Goal: Task Accomplishment & Management: Manage account settings

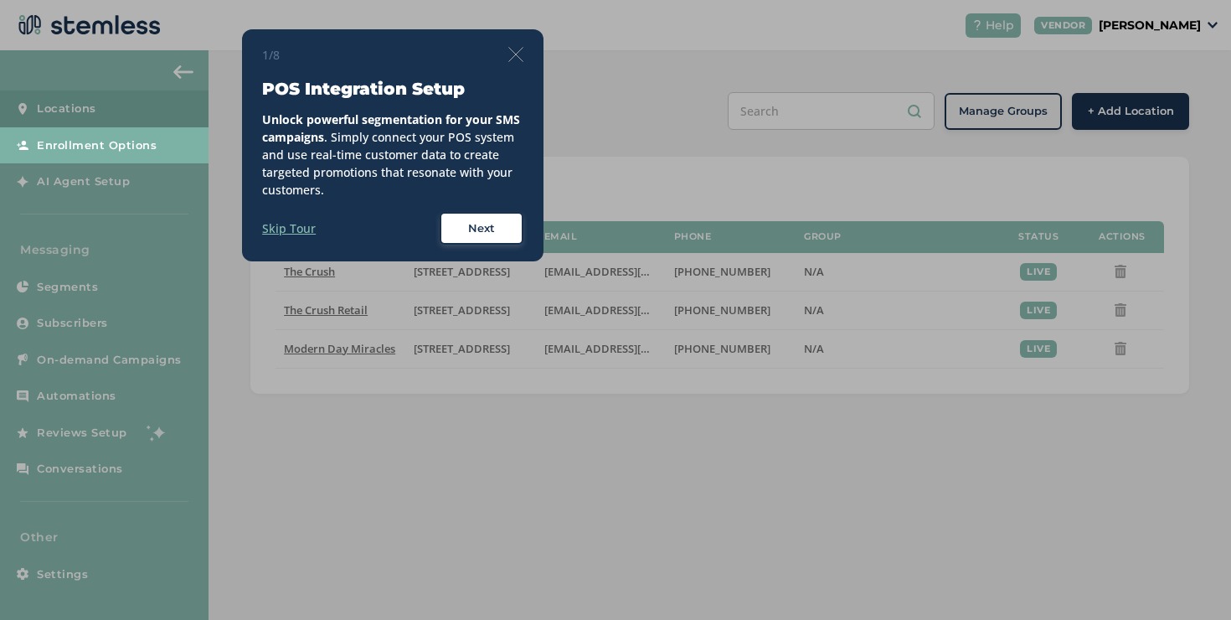
click at [523, 56] on div "1/8 POS Integration Setup Unlock powerful segmentation for your SMS campaigns .…" at bounding box center [392, 145] width 301 height 233
click at [518, 55] on img at bounding box center [515, 54] width 15 height 15
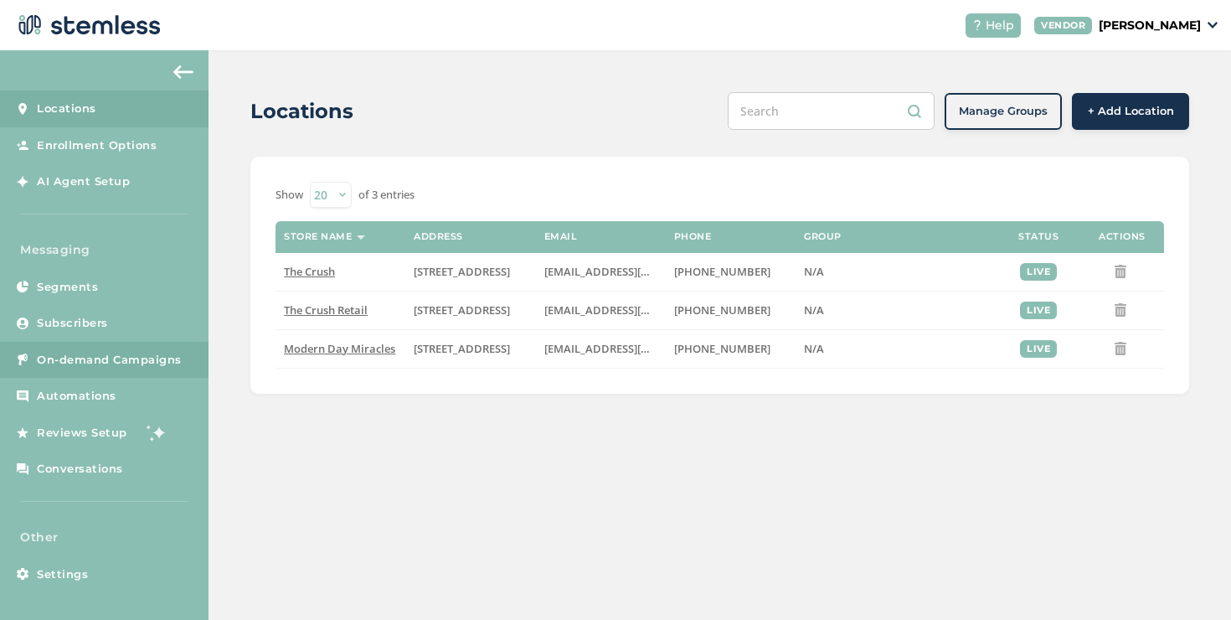
click at [176, 348] on link "On-demand Campaigns" at bounding box center [104, 360] width 209 height 37
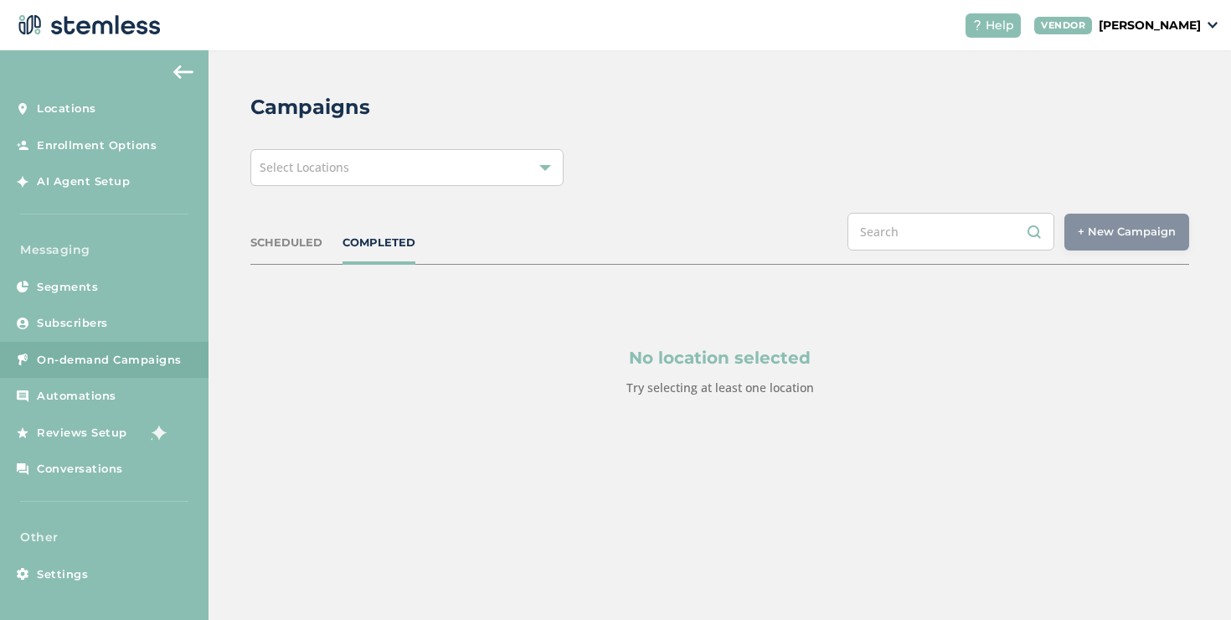
click at [286, 179] on div "Select Locations" at bounding box center [406, 167] width 313 height 37
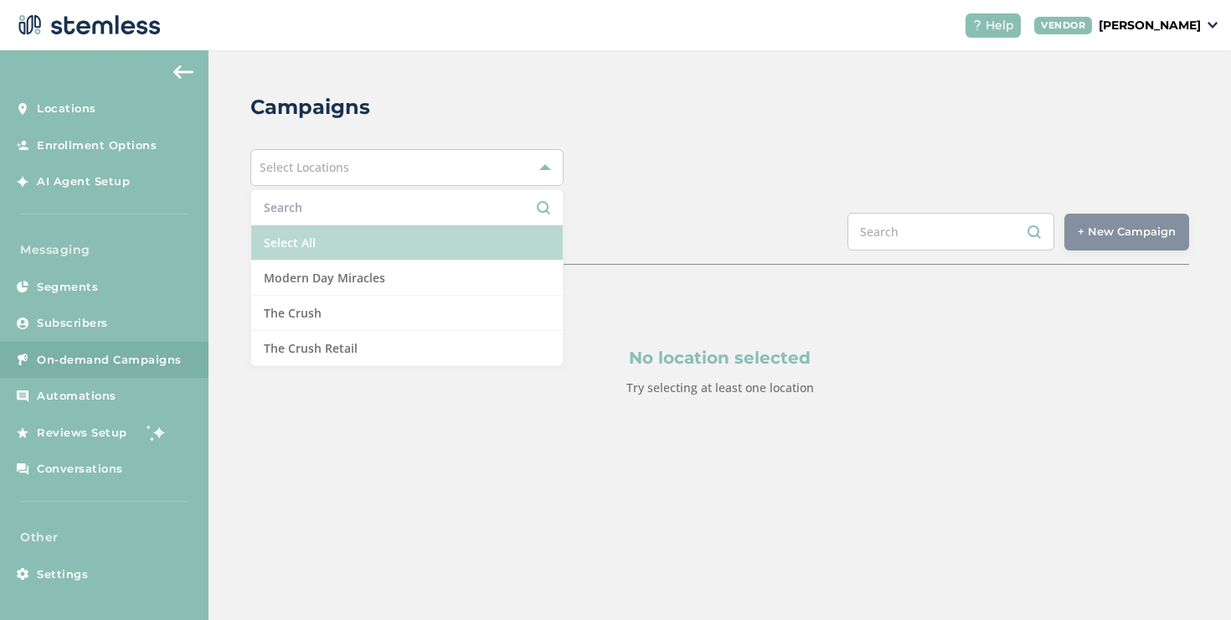
click at [276, 250] on li "Select All" at bounding box center [407, 242] width 312 height 35
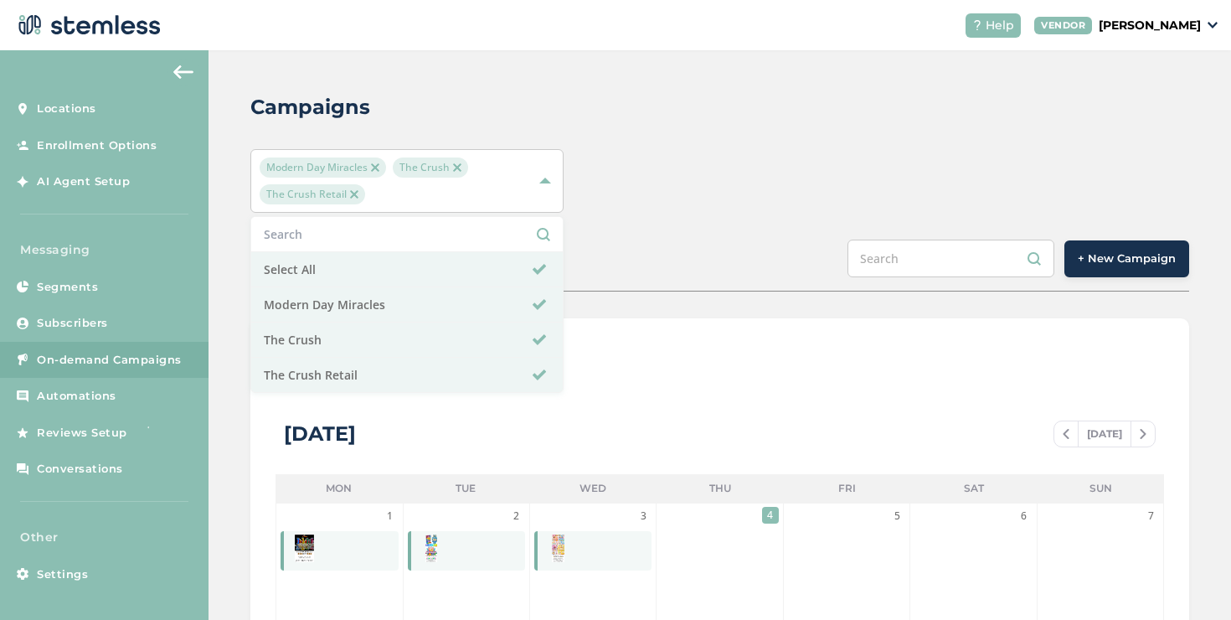
click at [630, 206] on div "Modern Day Miracles The Crush The Crush Retail Select All Modern Day Miracles T…" at bounding box center [719, 181] width 939 height 64
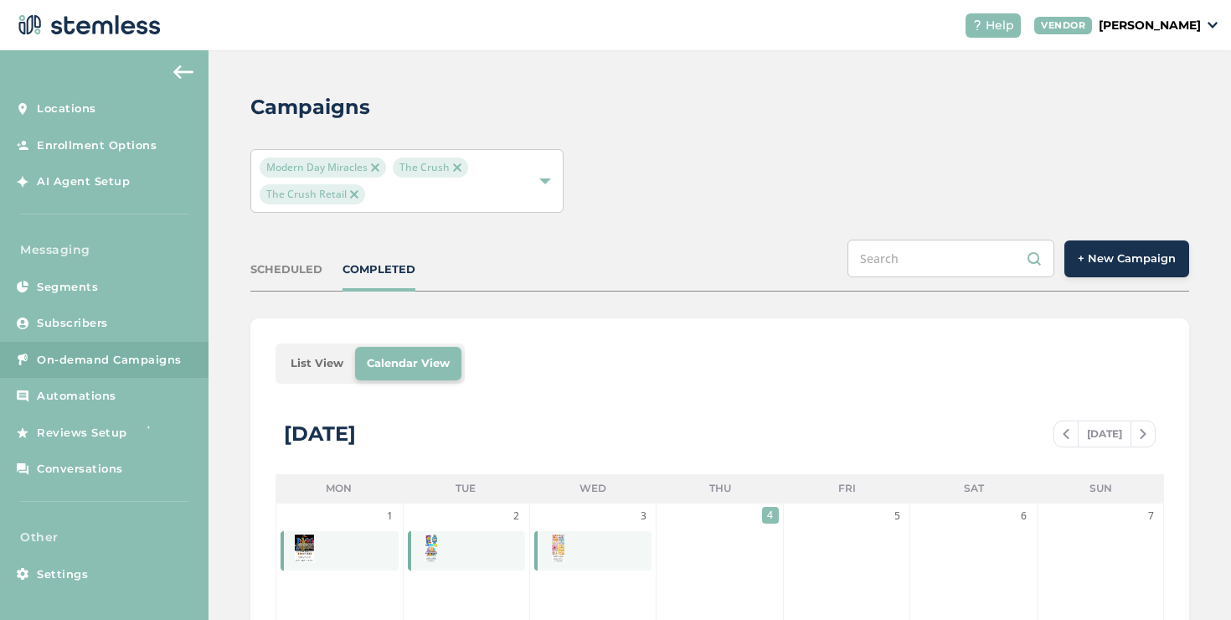
click at [336, 356] on li "List View" at bounding box center [317, 363] width 76 height 33
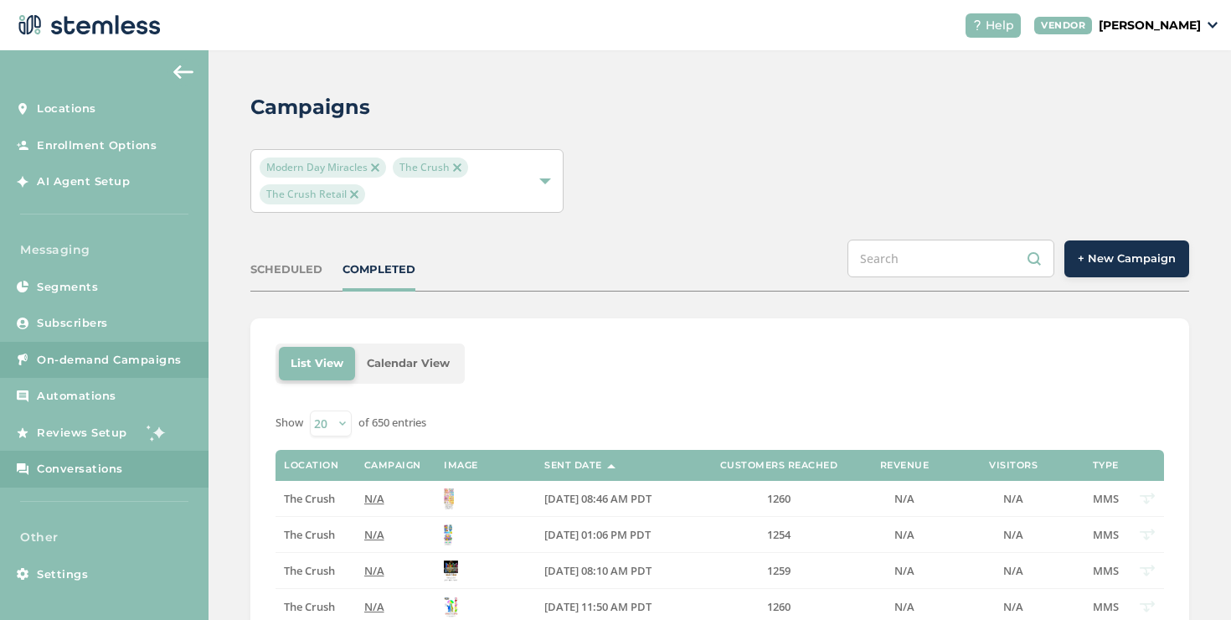
click at [137, 454] on link "Conversations" at bounding box center [104, 469] width 209 height 37
click at [137, 459] on link "Conversations" at bounding box center [104, 469] width 209 height 37
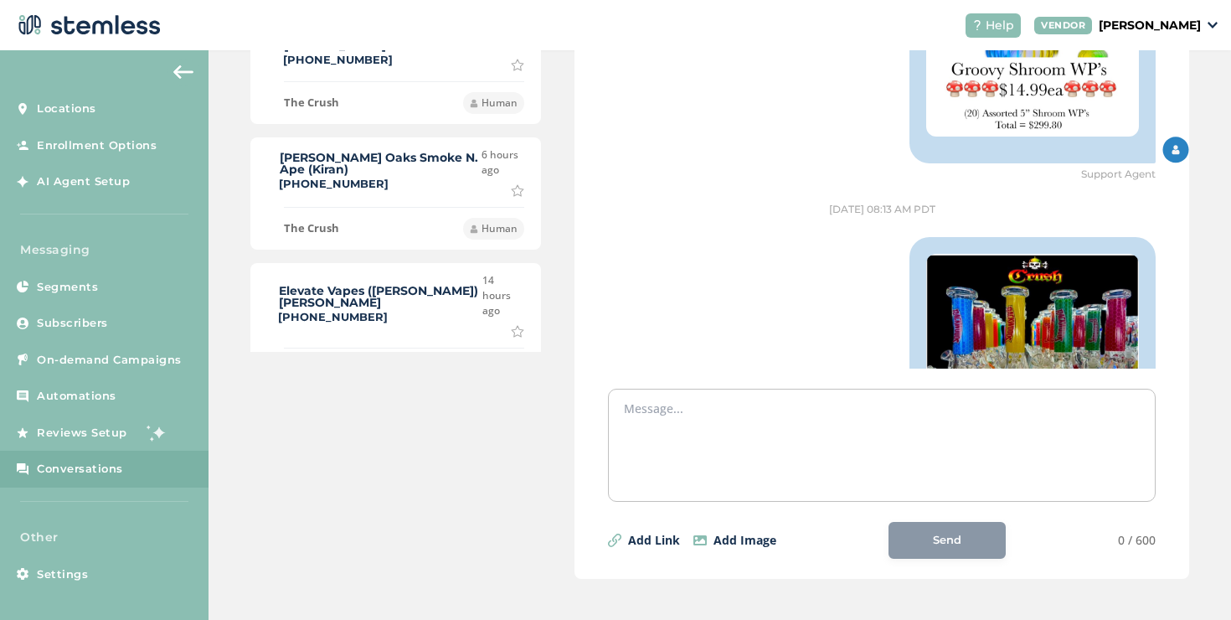
scroll to position [35, 0]
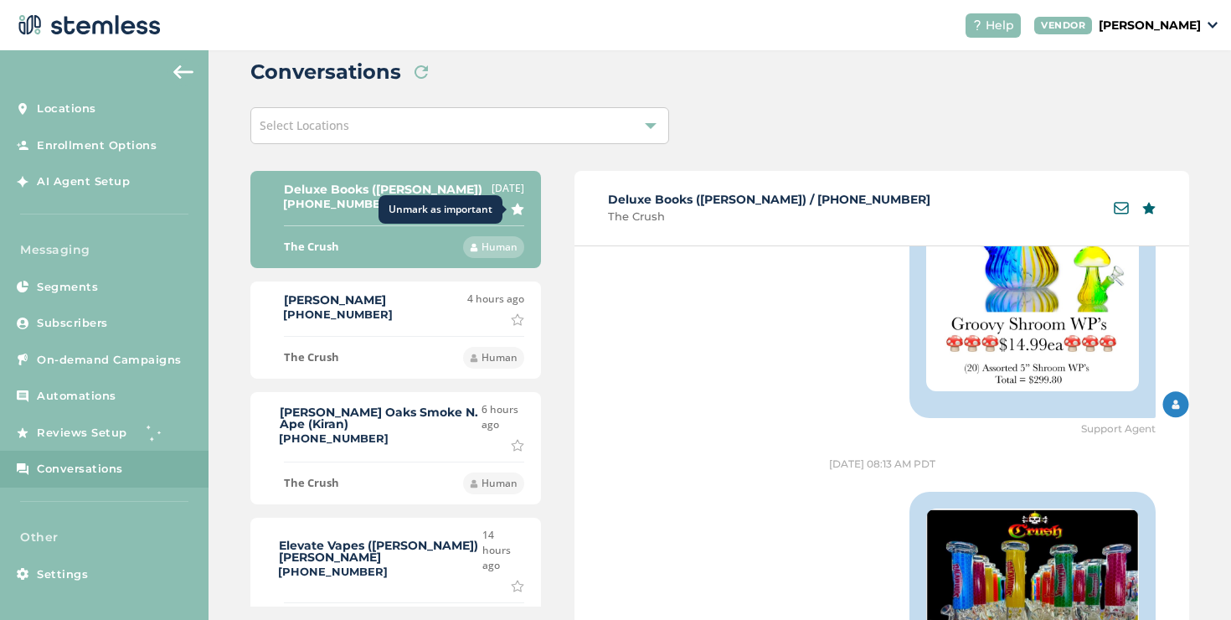
click at [512, 207] on icon at bounding box center [518, 209] width 12 height 11
click at [420, 57] on div "Load new threads" at bounding box center [421, 42] width 107 height 28
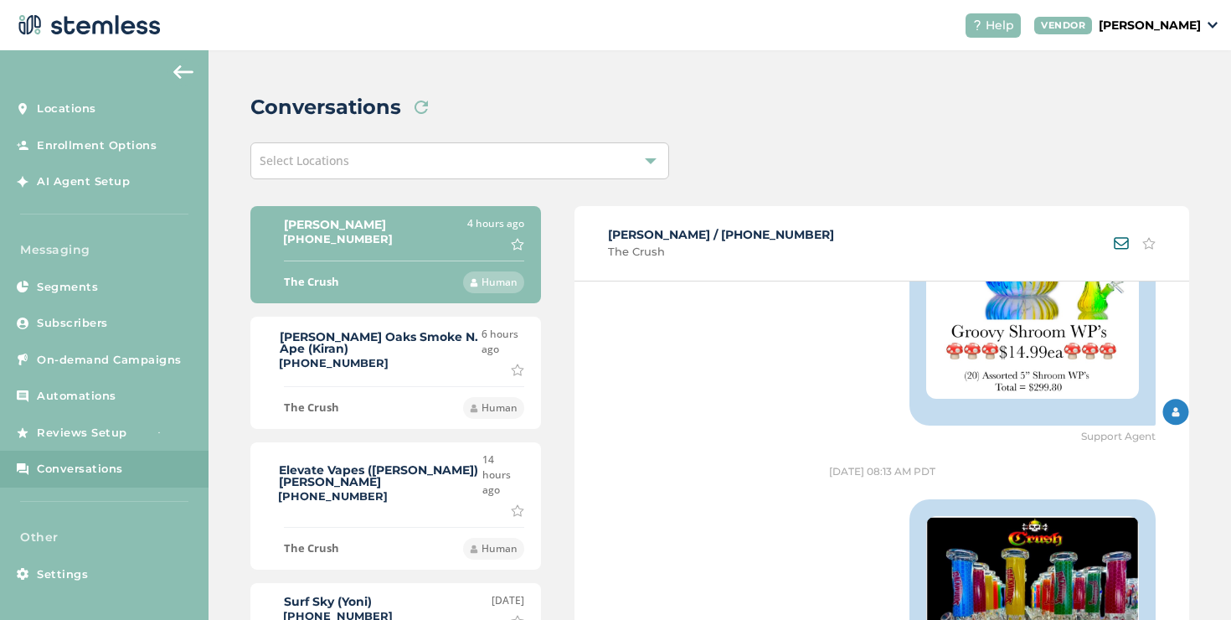
scroll to position [2794, 0]
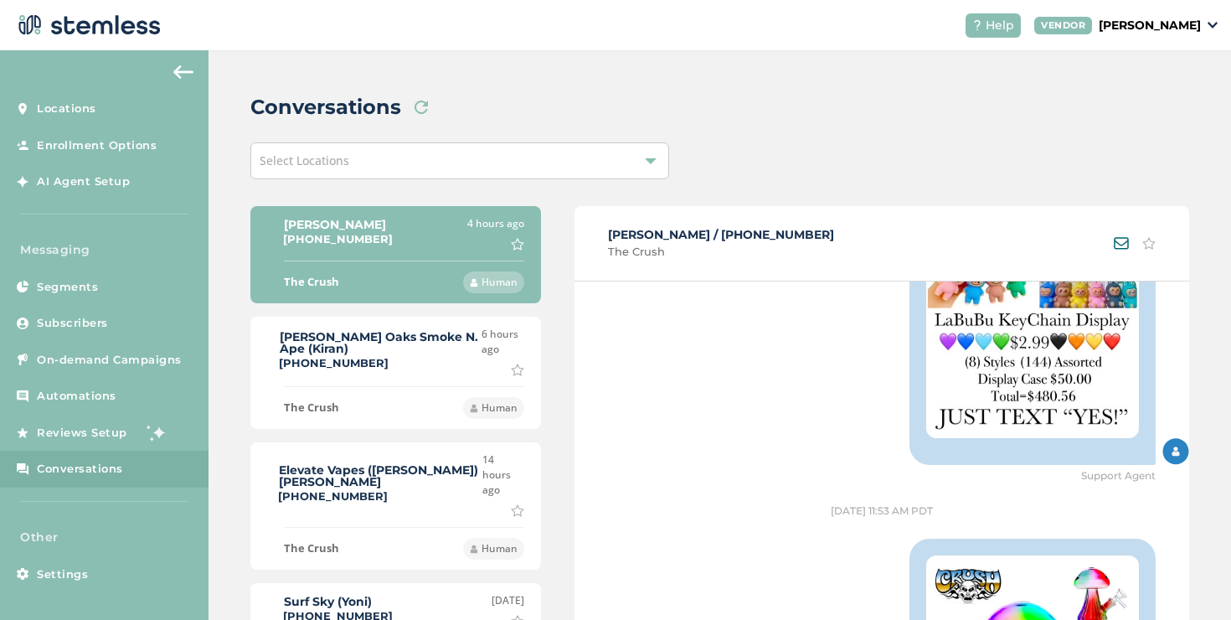
click at [440, 357] on div "[PERSON_NAME] Oaks Smoke N. Ape (Kiran) [PHONE_NUMBER]" at bounding box center [381, 351] width 202 height 41
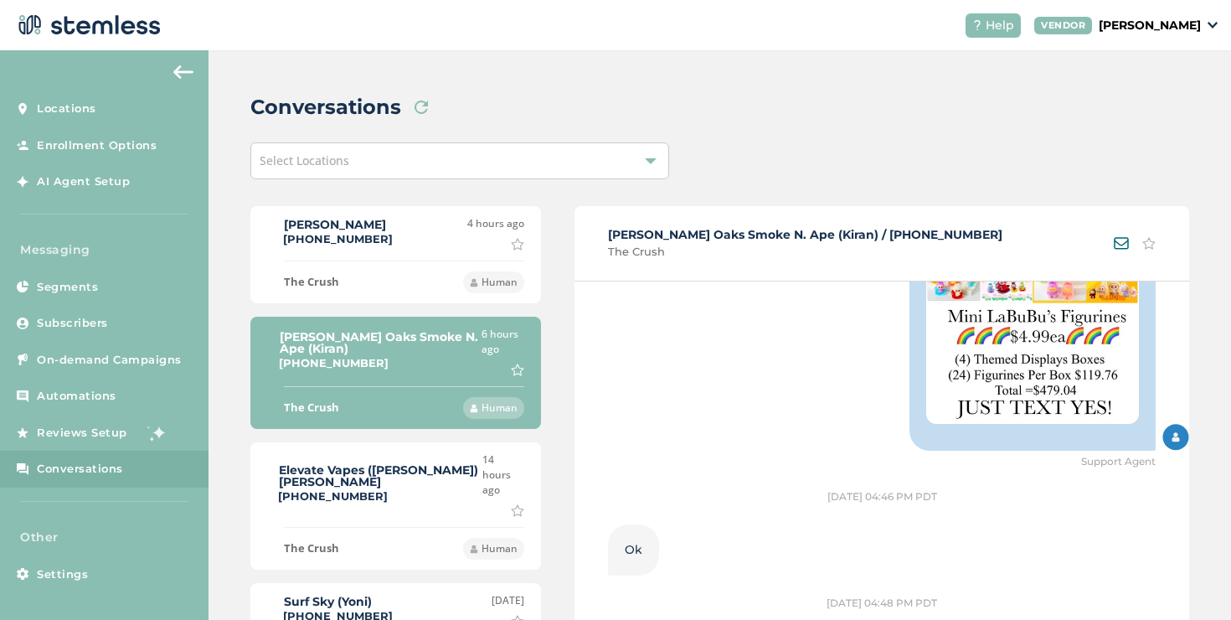
click at [413, 464] on label "Elevate Vapes ([PERSON_NAME]) [PERSON_NAME]" at bounding box center [381, 475] width 204 height 23
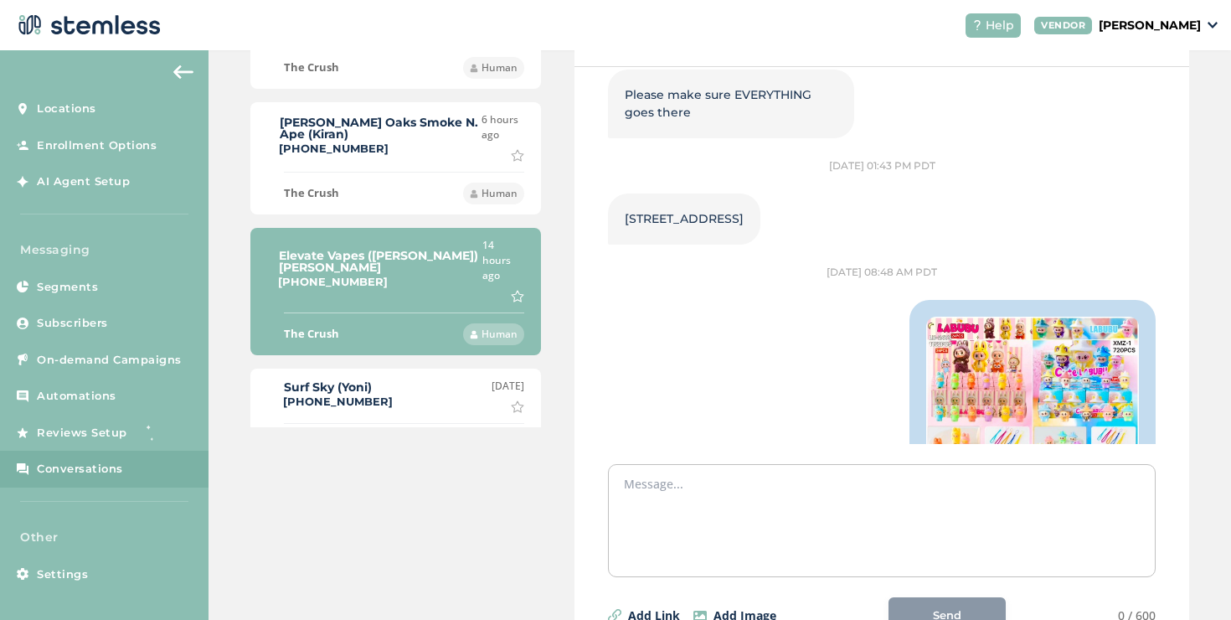
scroll to position [2225, 0]
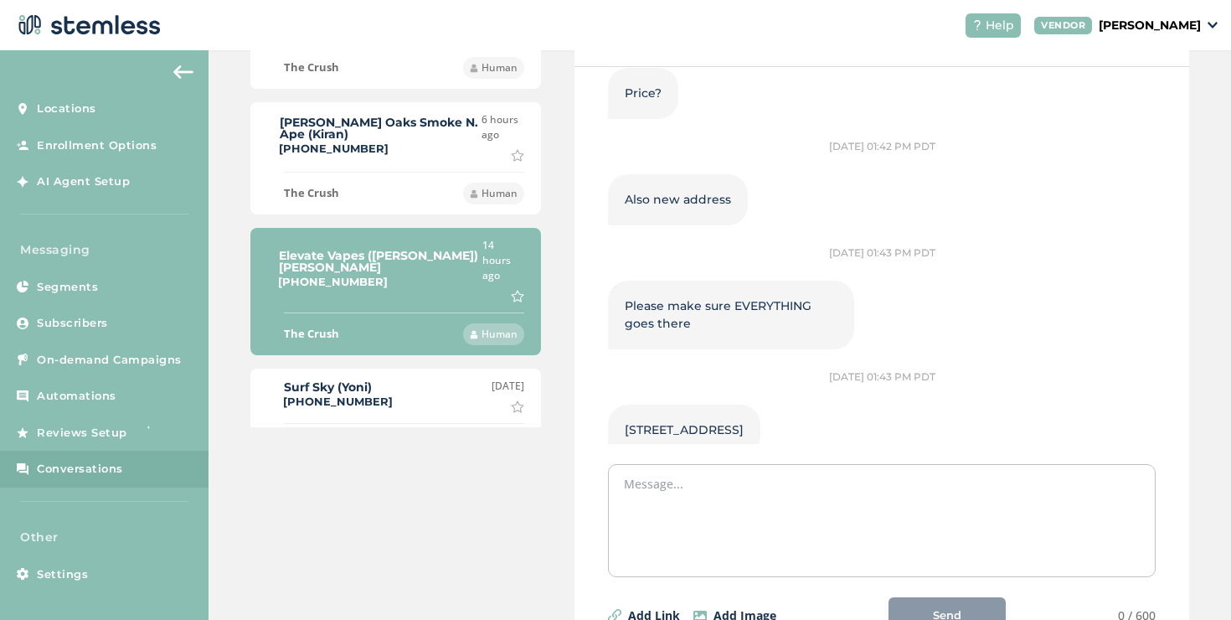
click at [388, 379] on div "Surf Sky (Yoni) [PHONE_NUMBER] [DATE] Mark as important" at bounding box center [395, 396] width 257 height 34
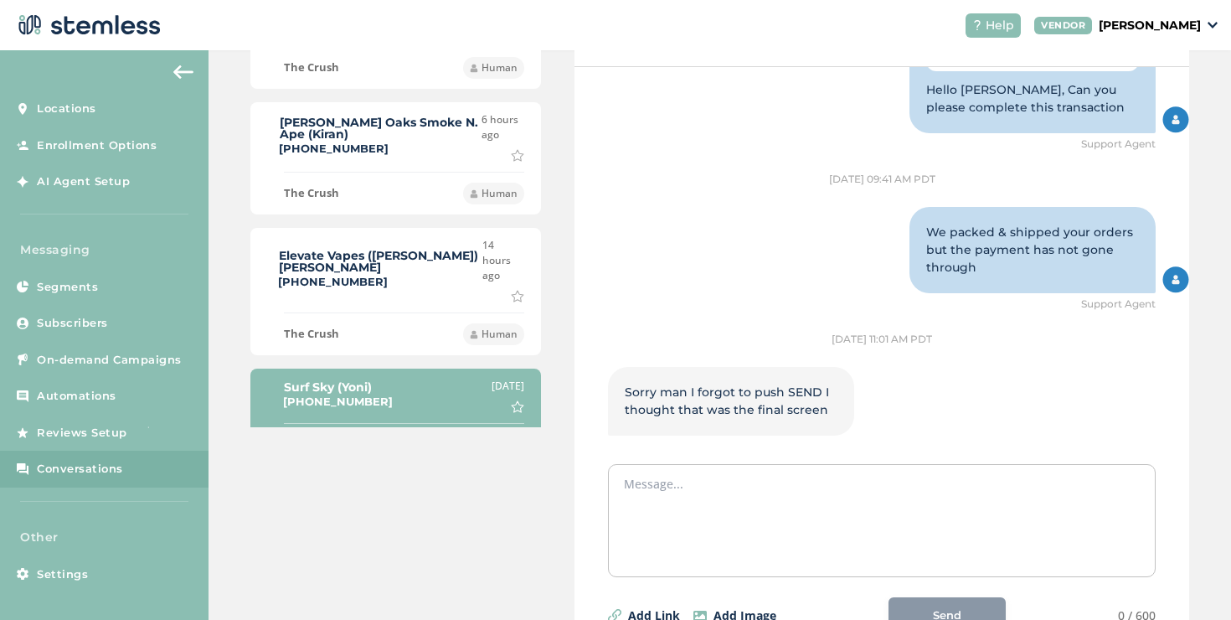
scroll to position [0, 0]
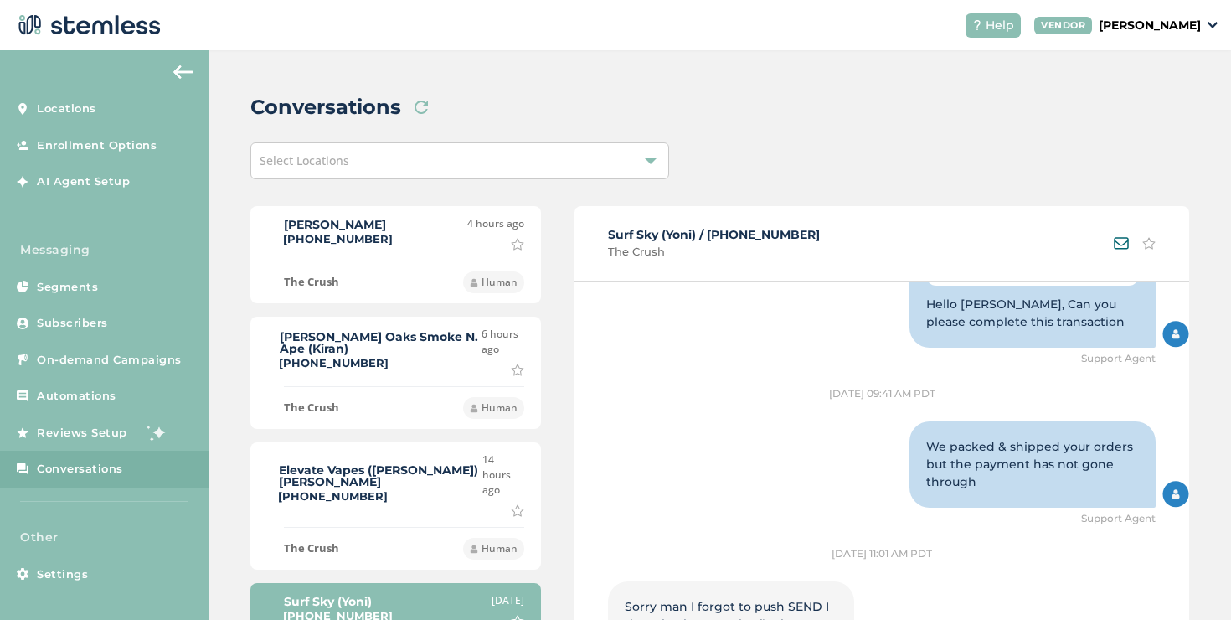
click at [441, 261] on div "The Crush Human" at bounding box center [404, 276] width 240 height 33
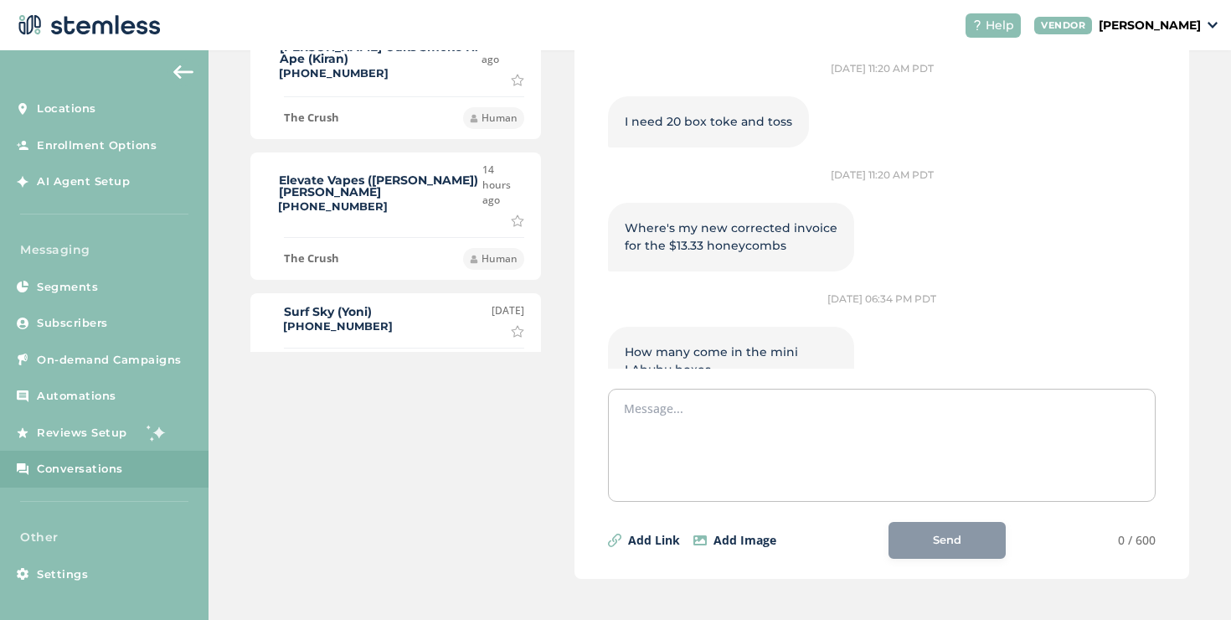
scroll to position [2904, 0]
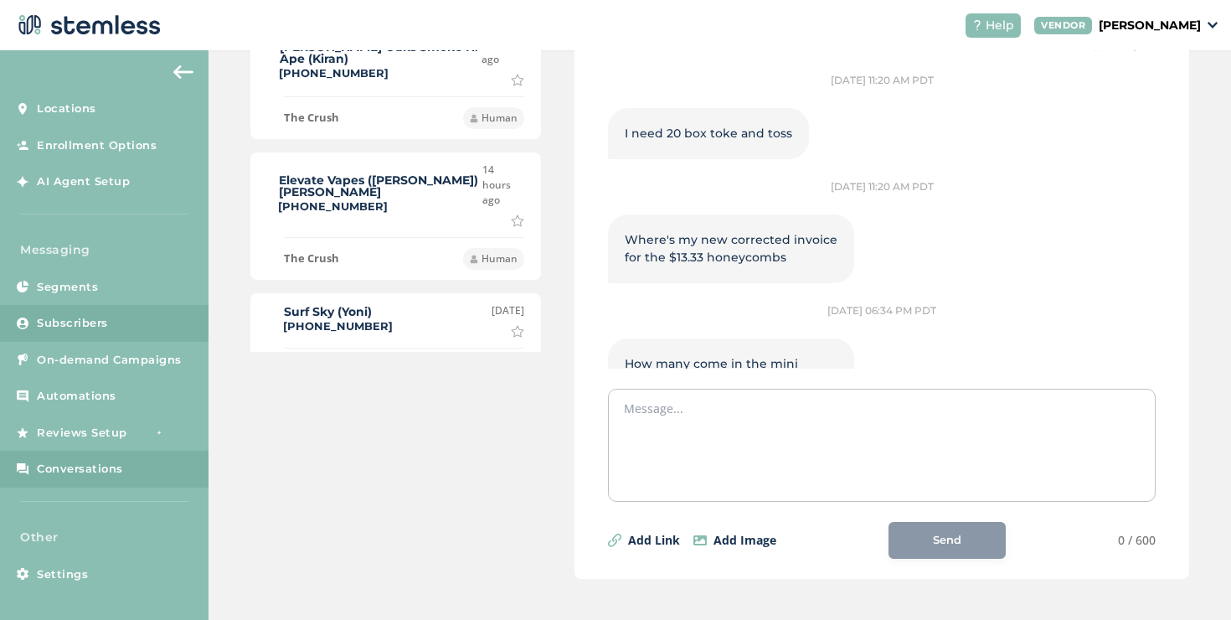
click at [85, 331] on link "Subscribers" at bounding box center [104, 323] width 209 height 37
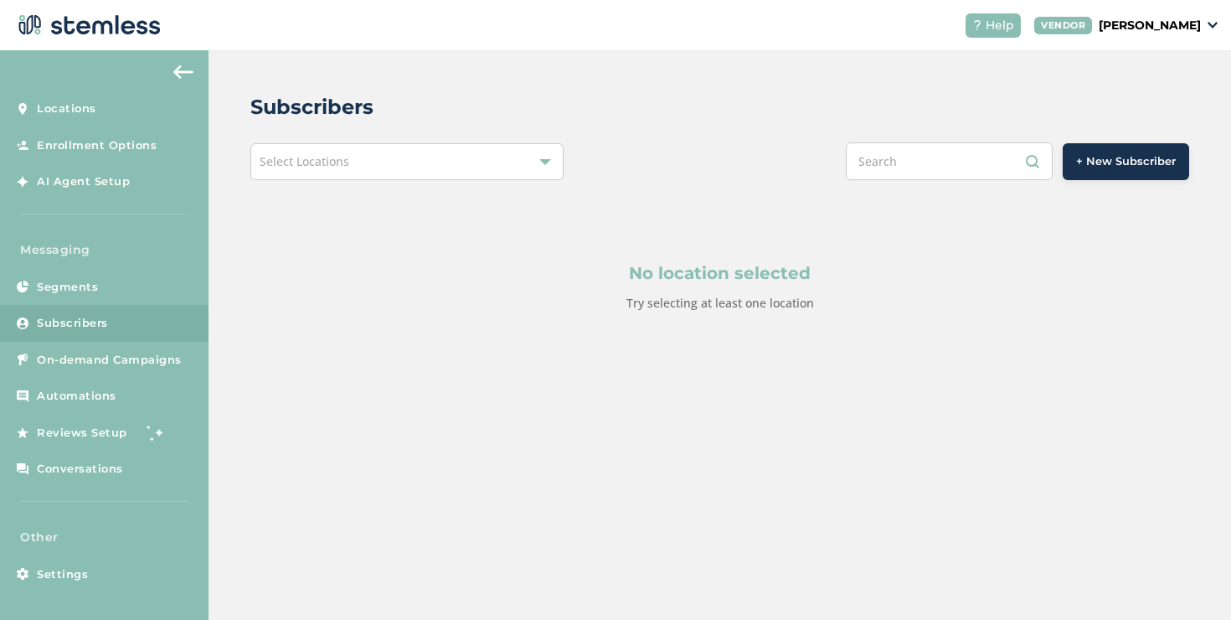
click at [320, 180] on div "No location selected Try selecting at least one location" at bounding box center [719, 286] width 939 height 213
click at [320, 173] on div "Select Locations" at bounding box center [406, 161] width 313 height 37
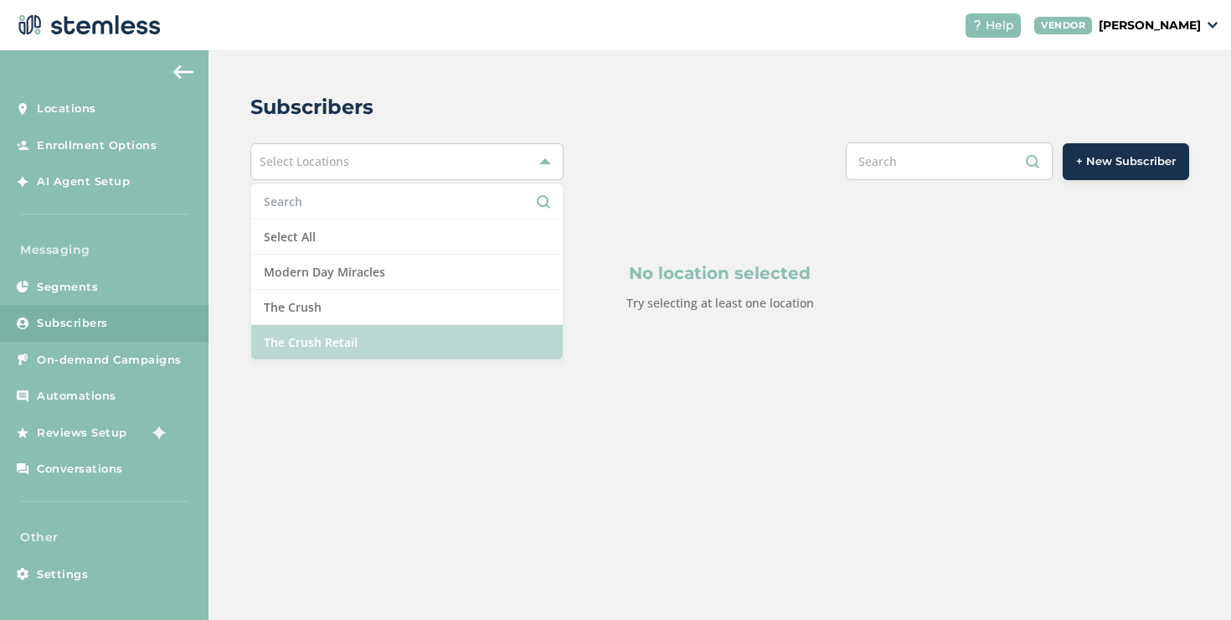
click at [330, 327] on li "The Crush Retail" at bounding box center [407, 342] width 312 height 34
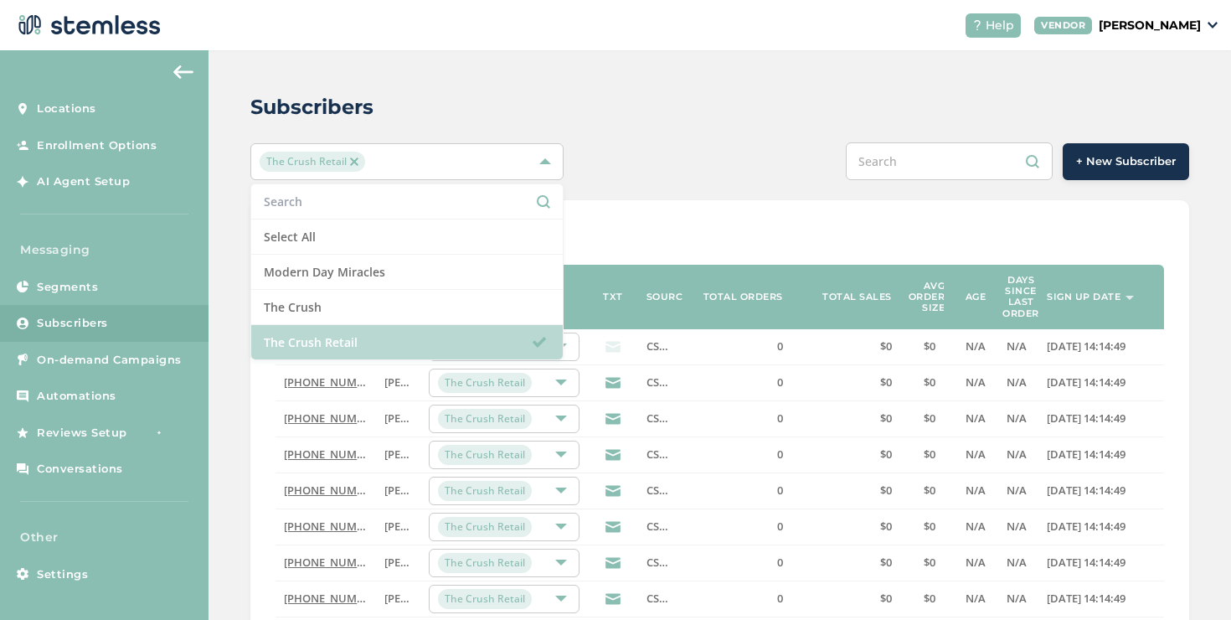
click at [342, 336] on li "The Crush Retail" at bounding box center [407, 342] width 312 height 34
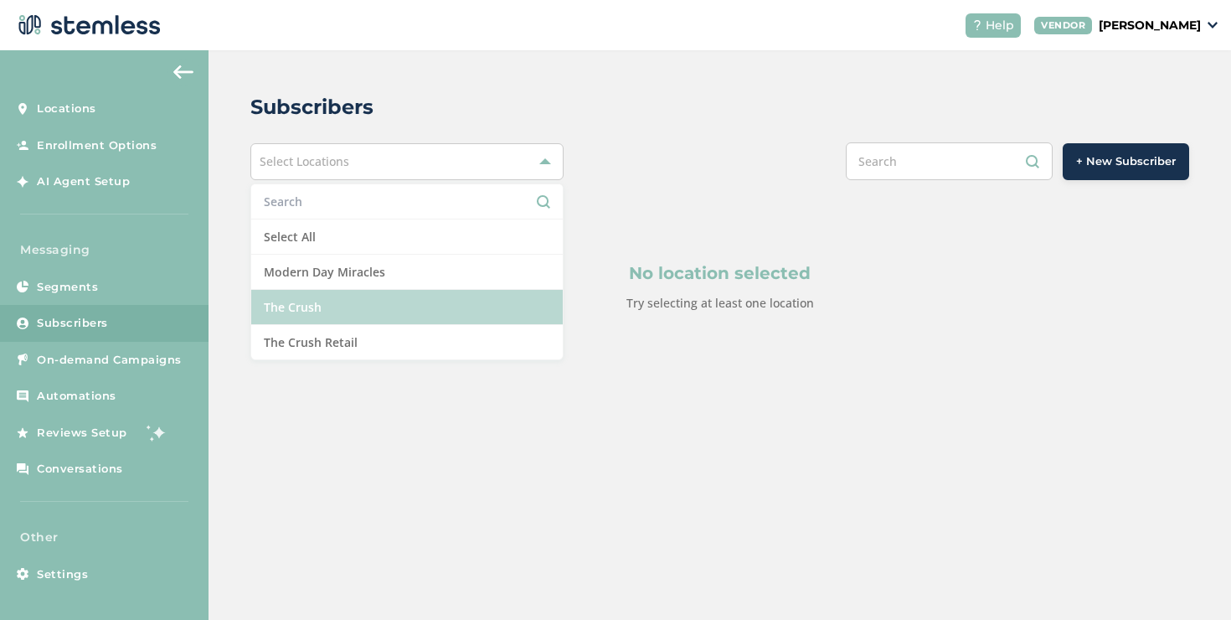
click at [348, 291] on li "The Crush" at bounding box center [407, 307] width 312 height 35
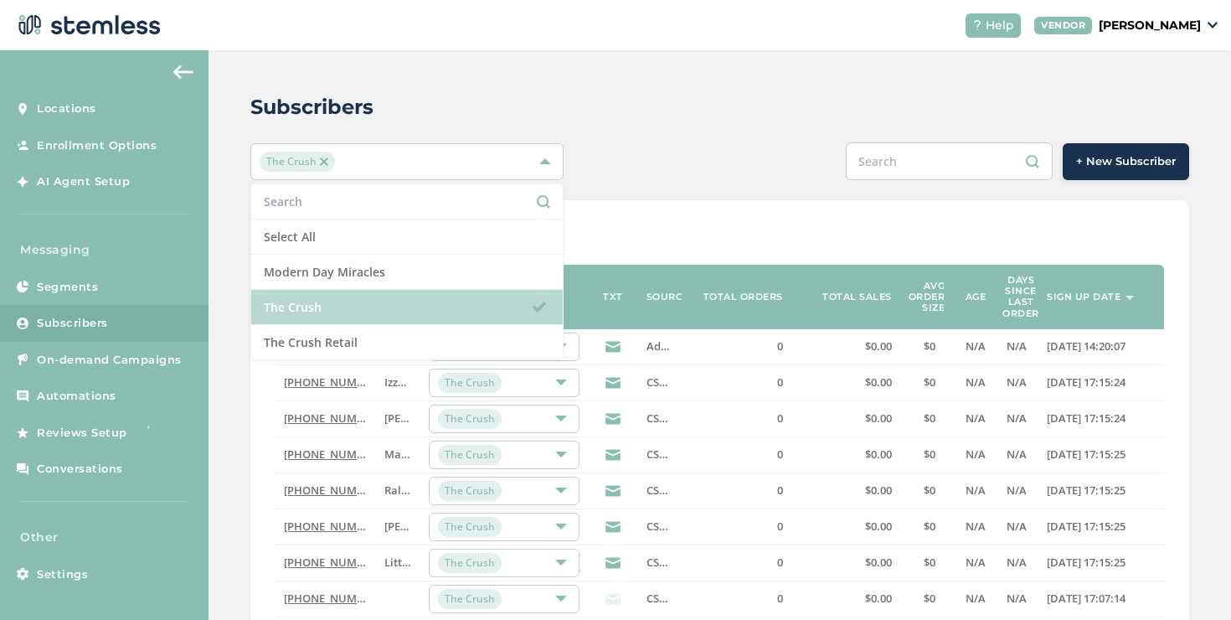
click at [348, 291] on li "The Crush" at bounding box center [407, 307] width 312 height 35
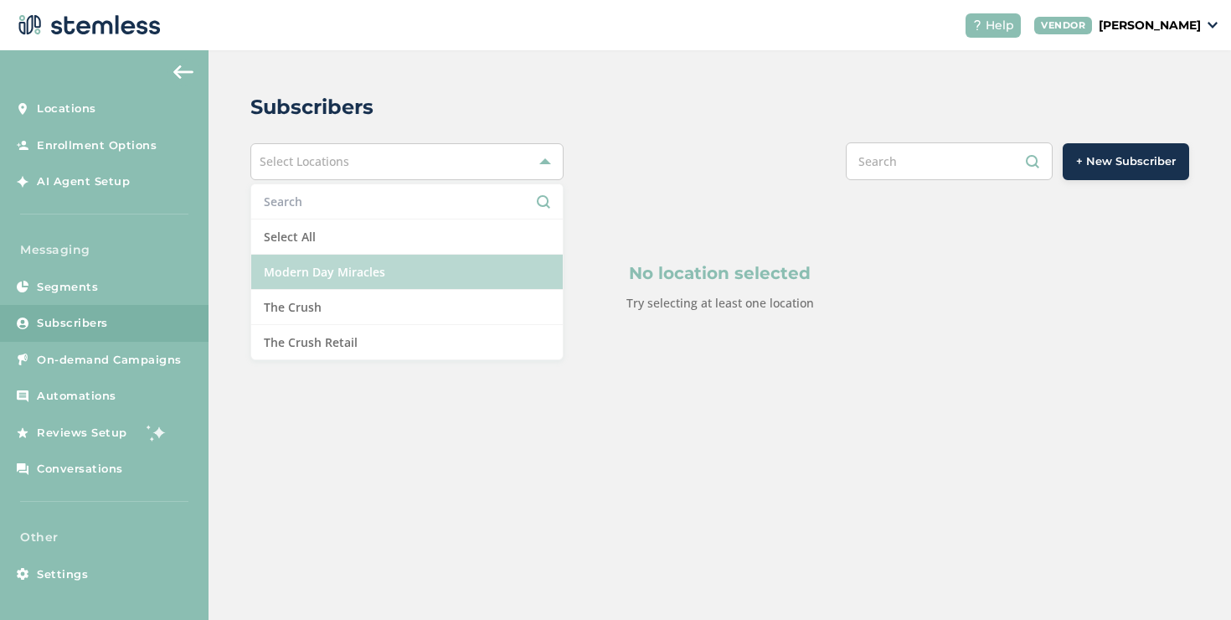
click at [341, 273] on li "Modern Day Miracles" at bounding box center [407, 272] width 312 height 35
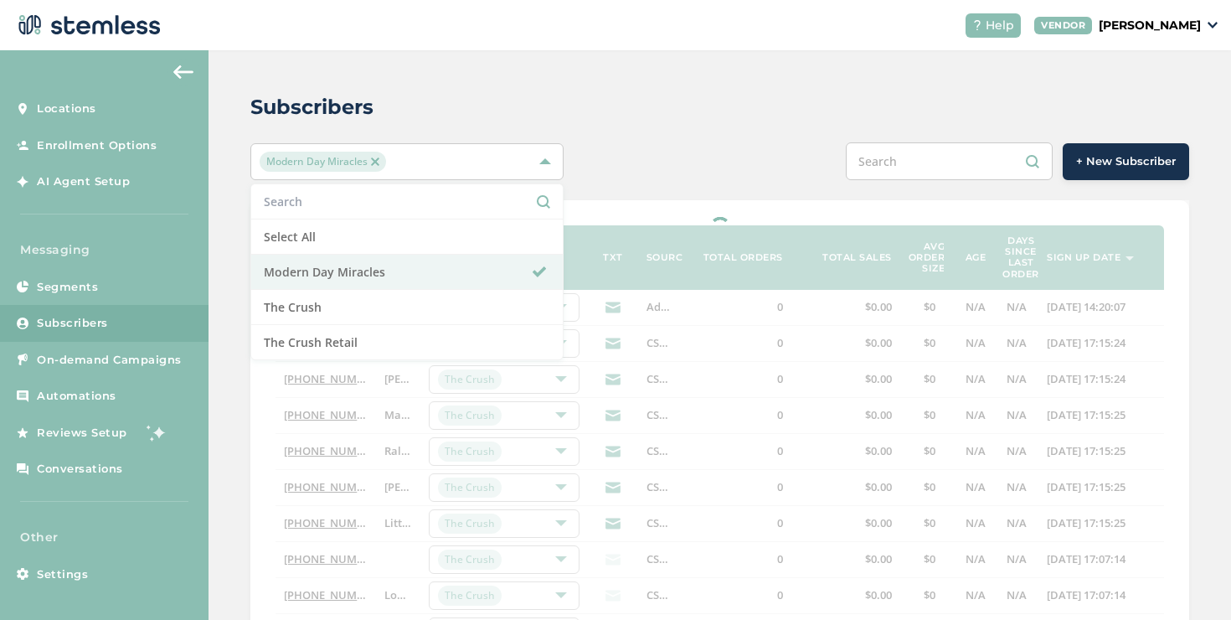
click at [591, 214] on div at bounding box center [719, 617] width 939 height 835
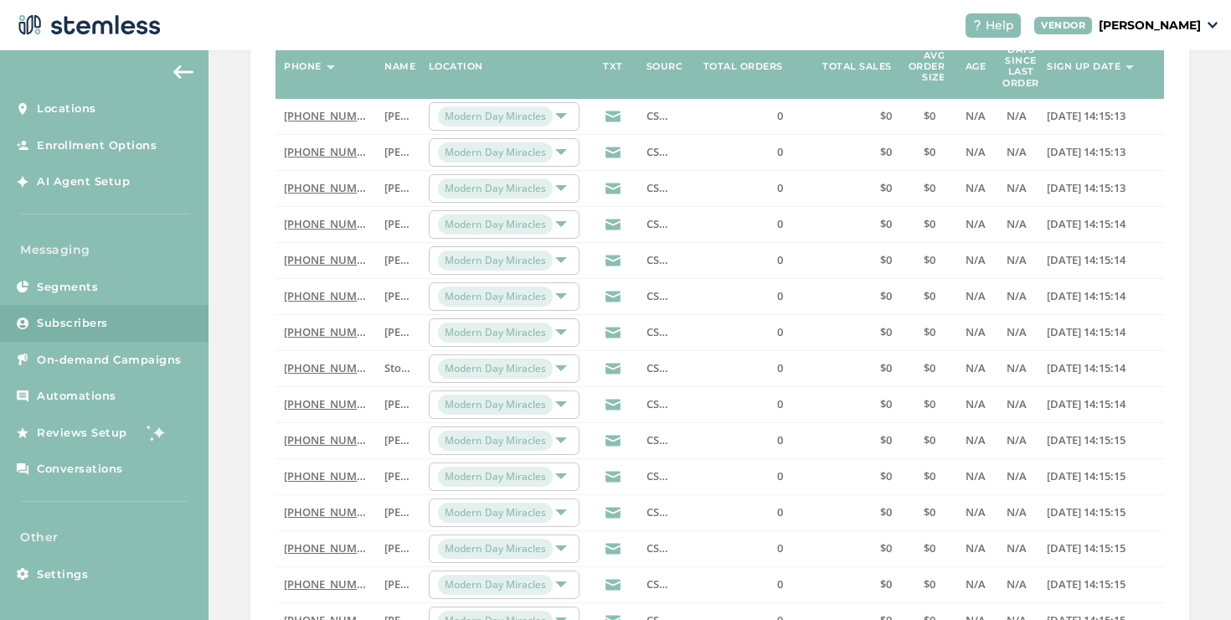
scroll to position [487, 0]
